Goal: Find specific page/section: Find specific page/section

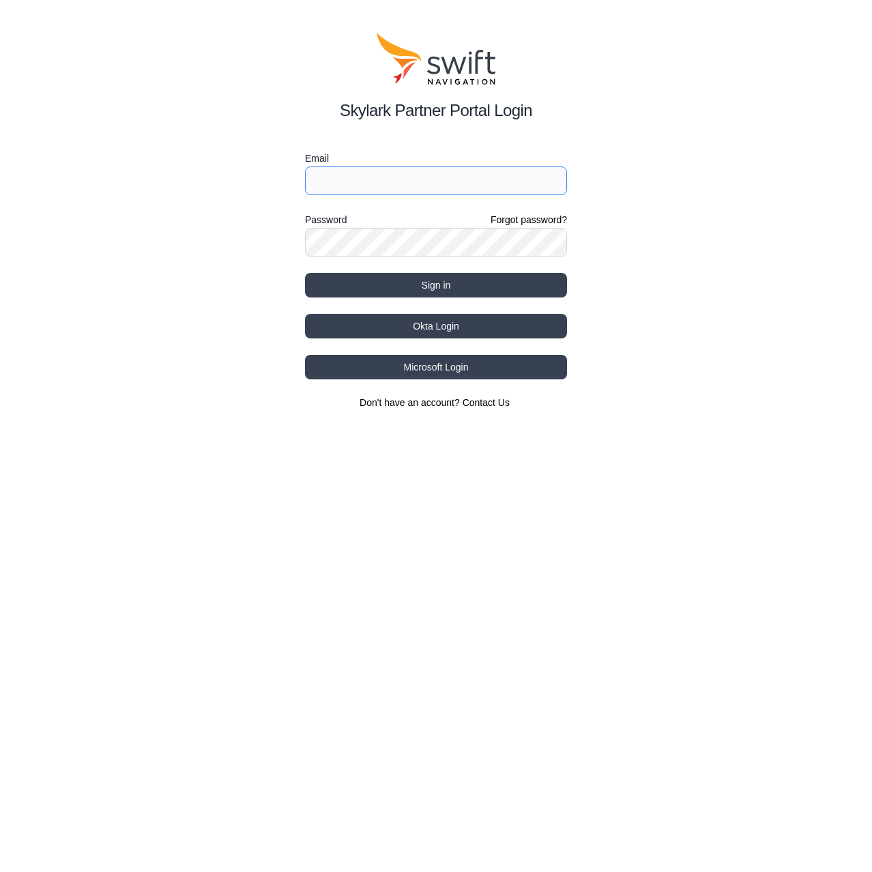
click at [338, 188] on input "Email" at bounding box center [436, 181] width 262 height 29
type input "[EMAIL_ADDRESS][DOMAIN_NAME]"
click at [305, 273] on button "Sign in" at bounding box center [436, 285] width 262 height 25
select select
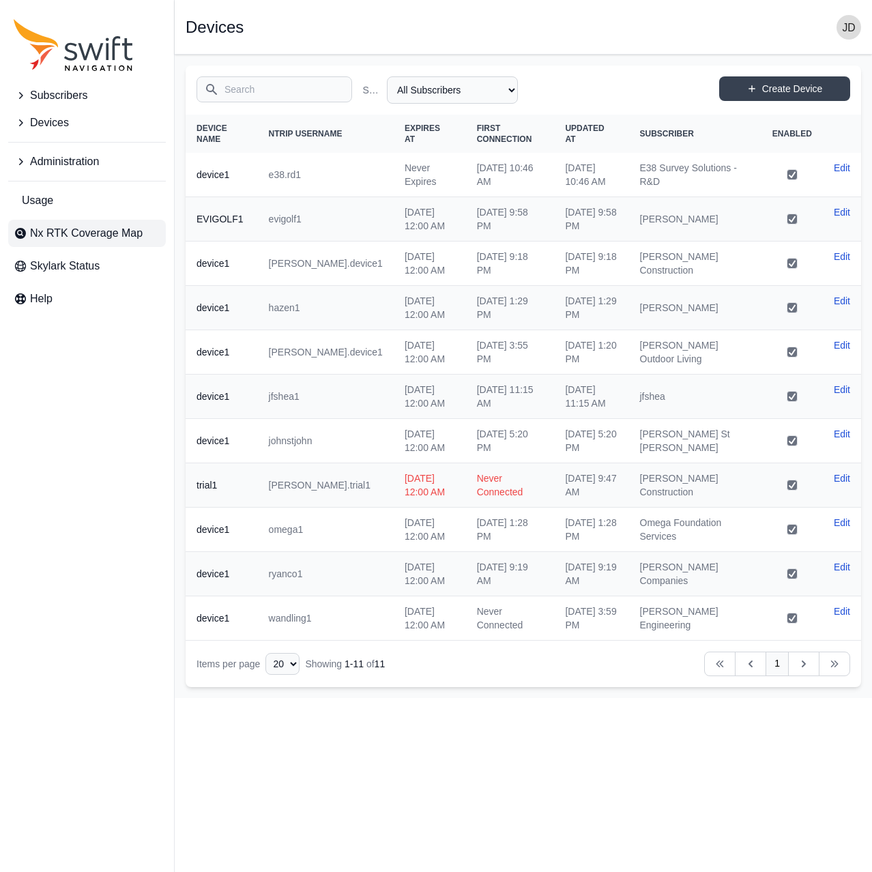
click at [84, 238] on span "Nx RTK Coverage Map" at bounding box center [86, 233] width 113 height 16
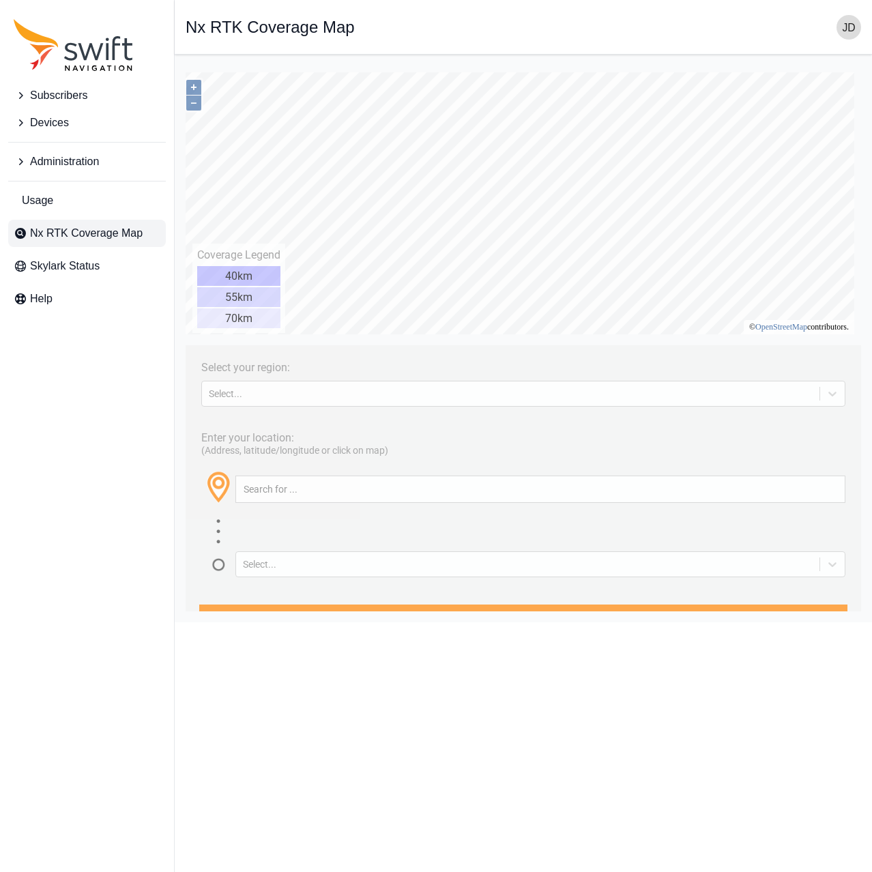
click at [87, 241] on span "Nx RTK Coverage Map" at bounding box center [86, 233] width 113 height 16
click at [338, 391] on div "Select..." at bounding box center [511, 393] width 604 height 11
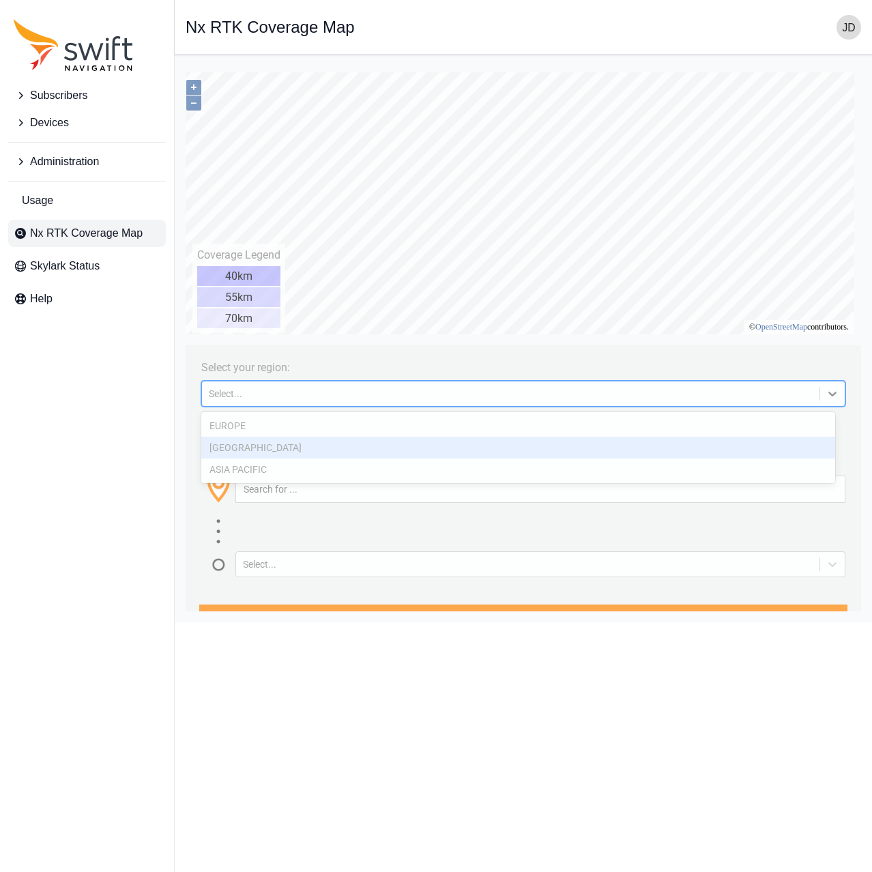
click at [300, 459] on div "[GEOGRAPHIC_DATA]" at bounding box center [518, 448] width 634 height 22
